Goal: Task Accomplishment & Management: Complete application form

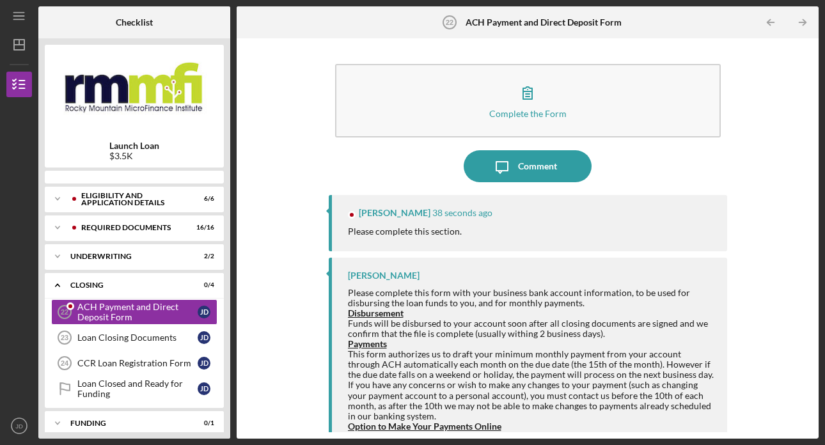
scroll to position [3, 0]
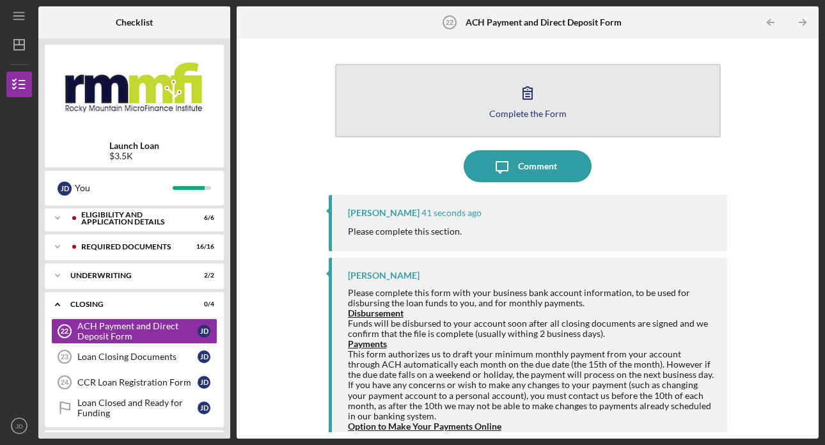
click at [526, 91] on icon "button" at bounding box center [527, 93] width 32 height 32
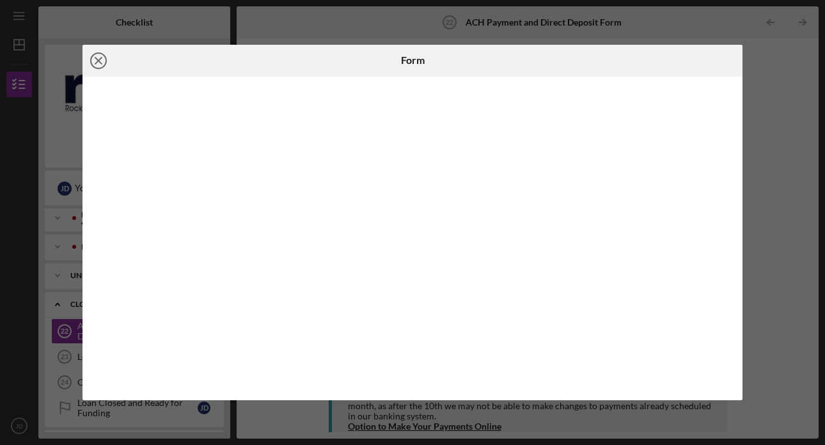
click at [100, 65] on icon "Icon/Close" at bounding box center [98, 61] width 32 height 32
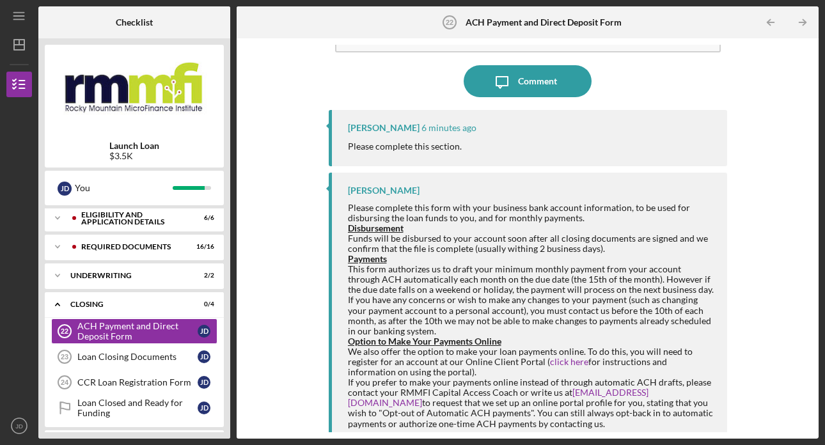
scroll to position [97, 0]
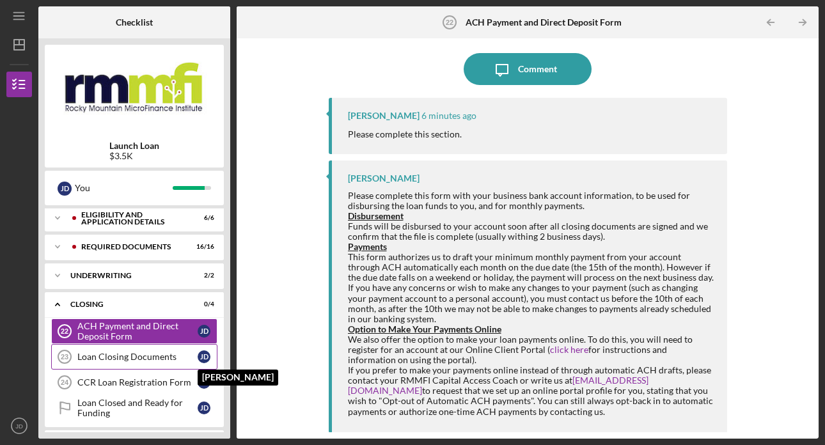
click at [205, 357] on div "J D" at bounding box center [204, 356] width 13 height 13
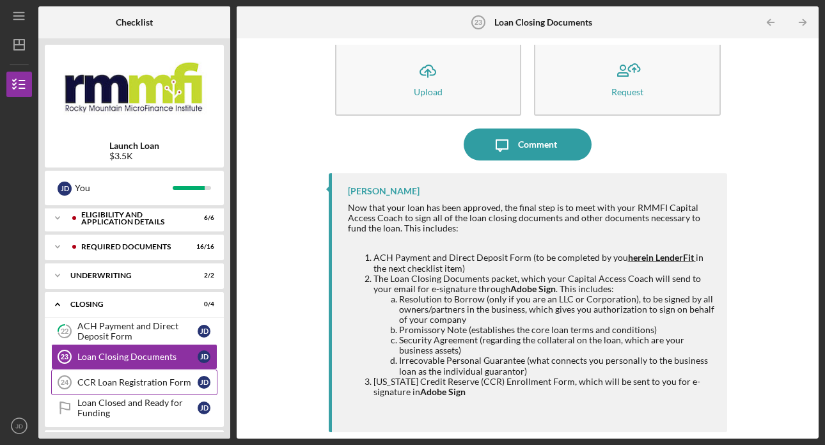
scroll to position [33, 0]
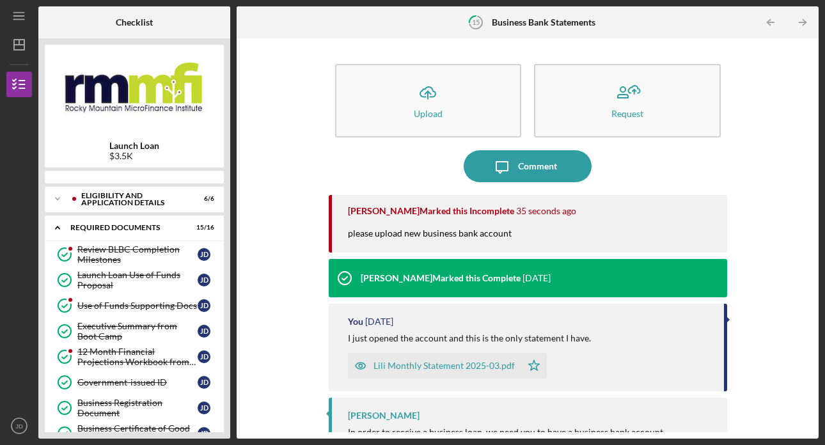
scroll to position [175, 0]
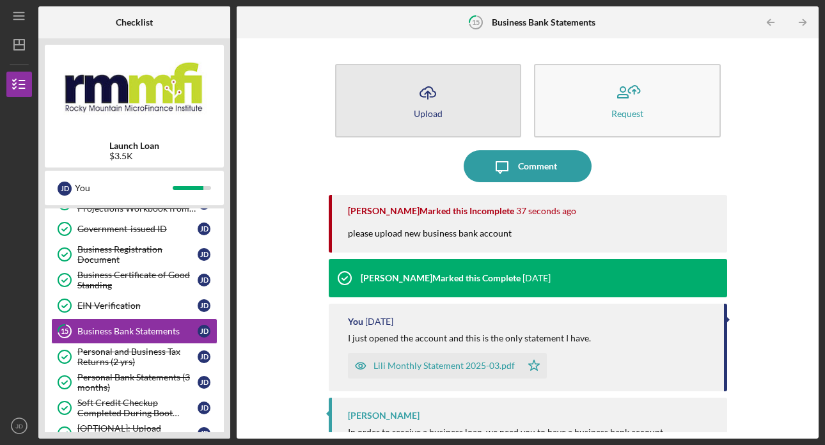
click at [442, 102] on button "Icon/Upload Upload" at bounding box center [428, 101] width 187 height 74
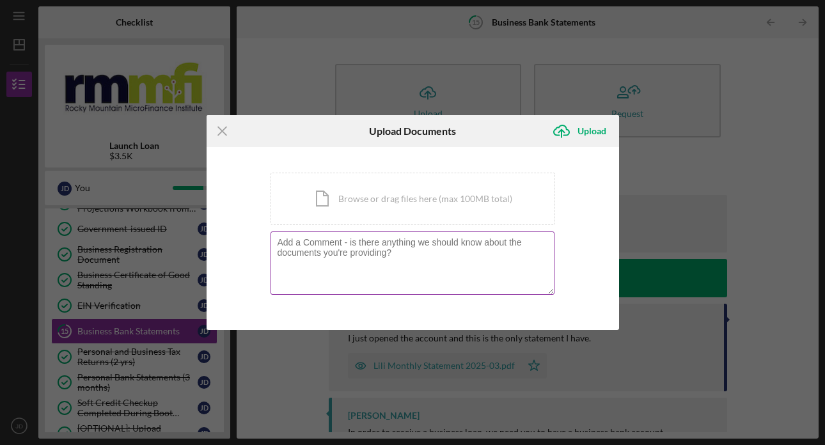
click at [327, 261] on textarea at bounding box center [412, 262] width 284 height 63
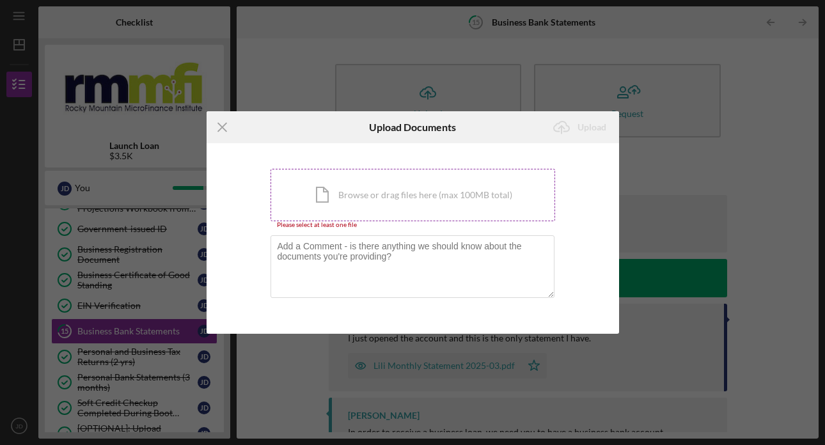
click at [411, 200] on div "Icon/Document Browse or drag files here (max 100MB total) Tap to choose files o…" at bounding box center [412, 195] width 284 height 52
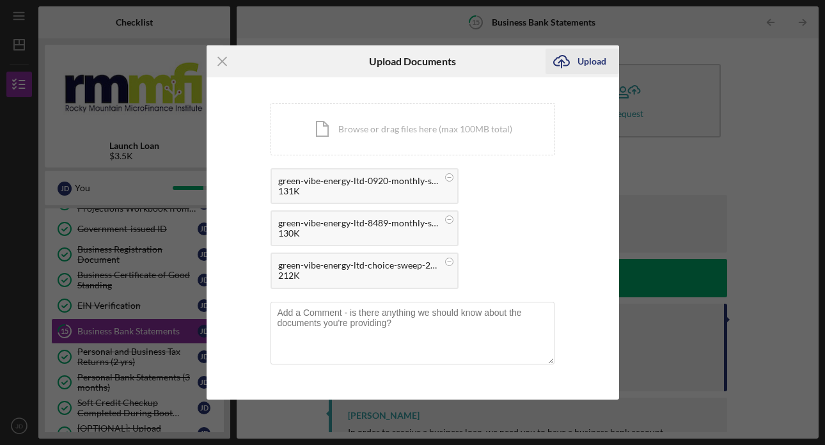
click at [595, 60] on div "Upload" at bounding box center [591, 62] width 29 height 26
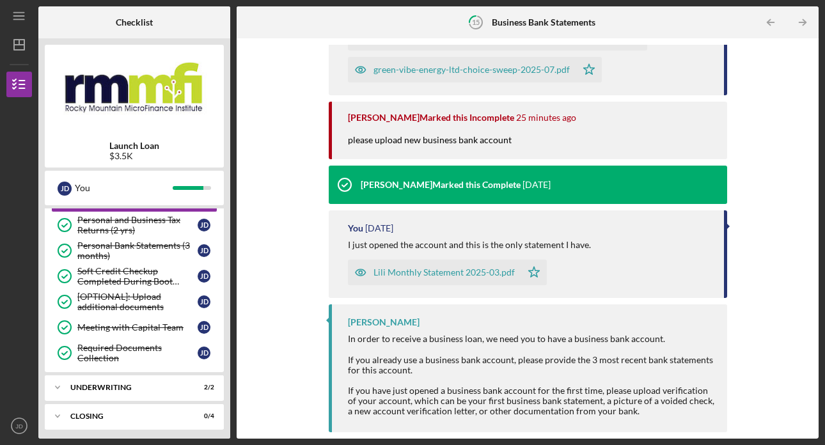
scroll to position [339, 0]
